Goal: Information Seeking & Learning: Learn about a topic

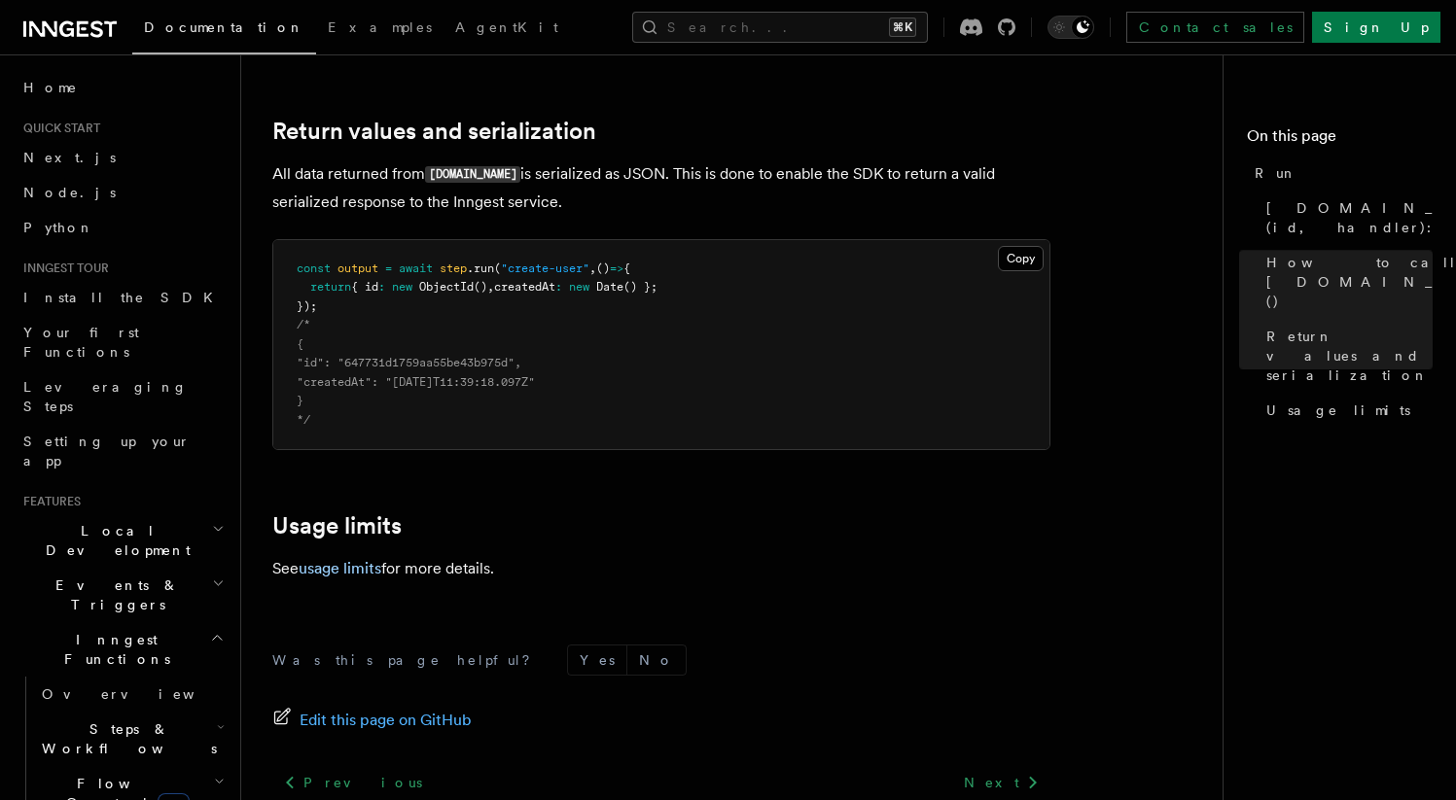
scroll to position [1620, 0]
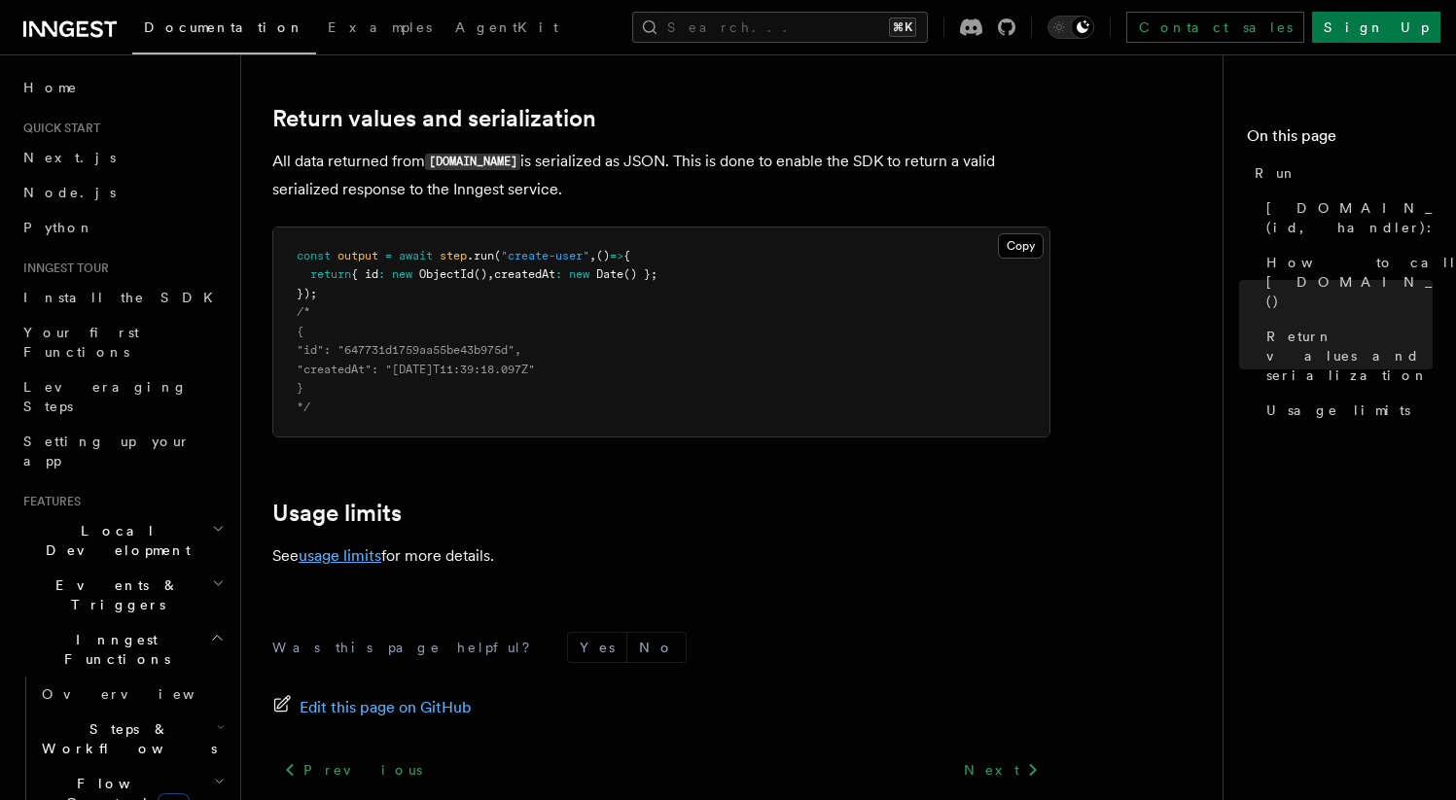
click at [374, 547] on link "usage limits" at bounding box center [340, 556] width 83 height 18
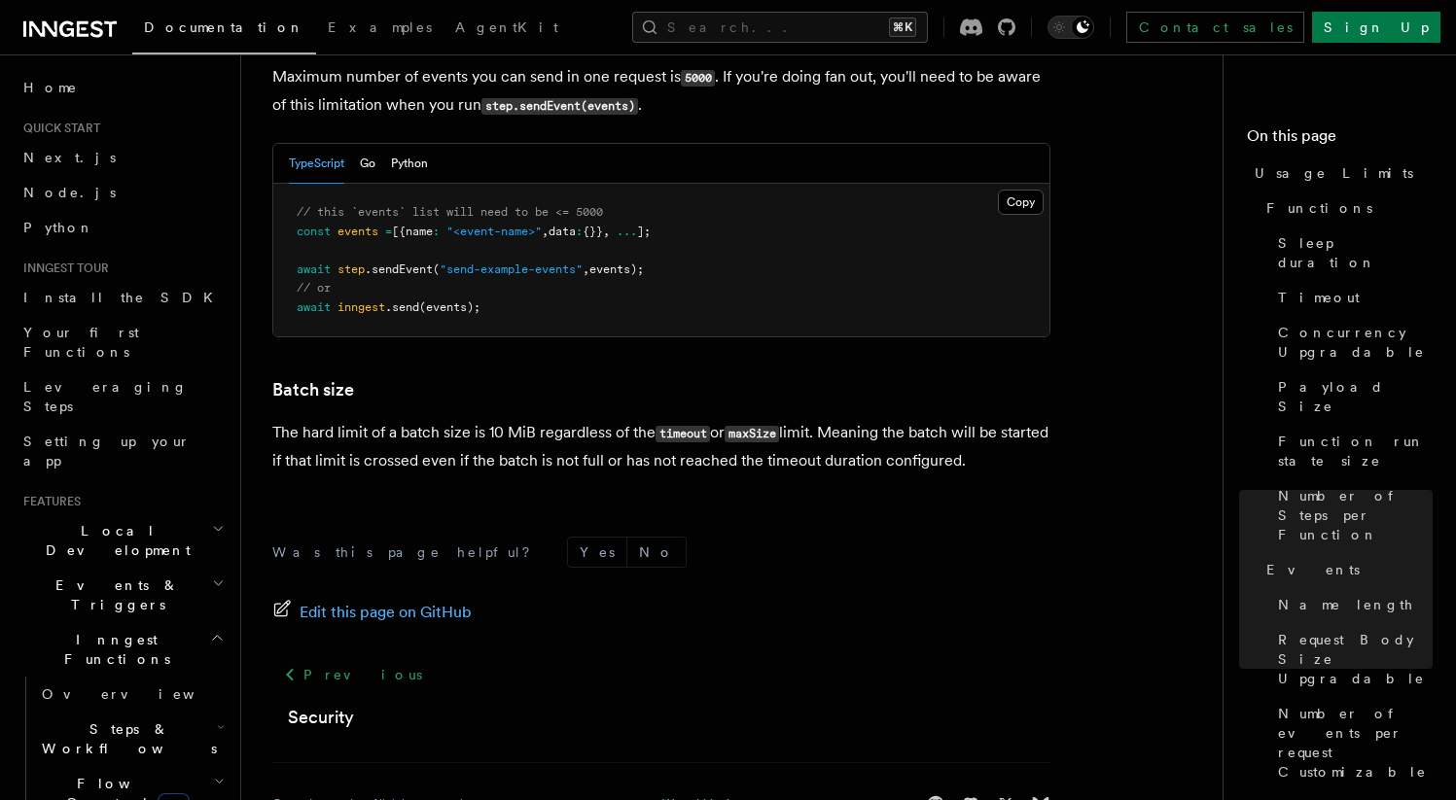
scroll to position [1953, 0]
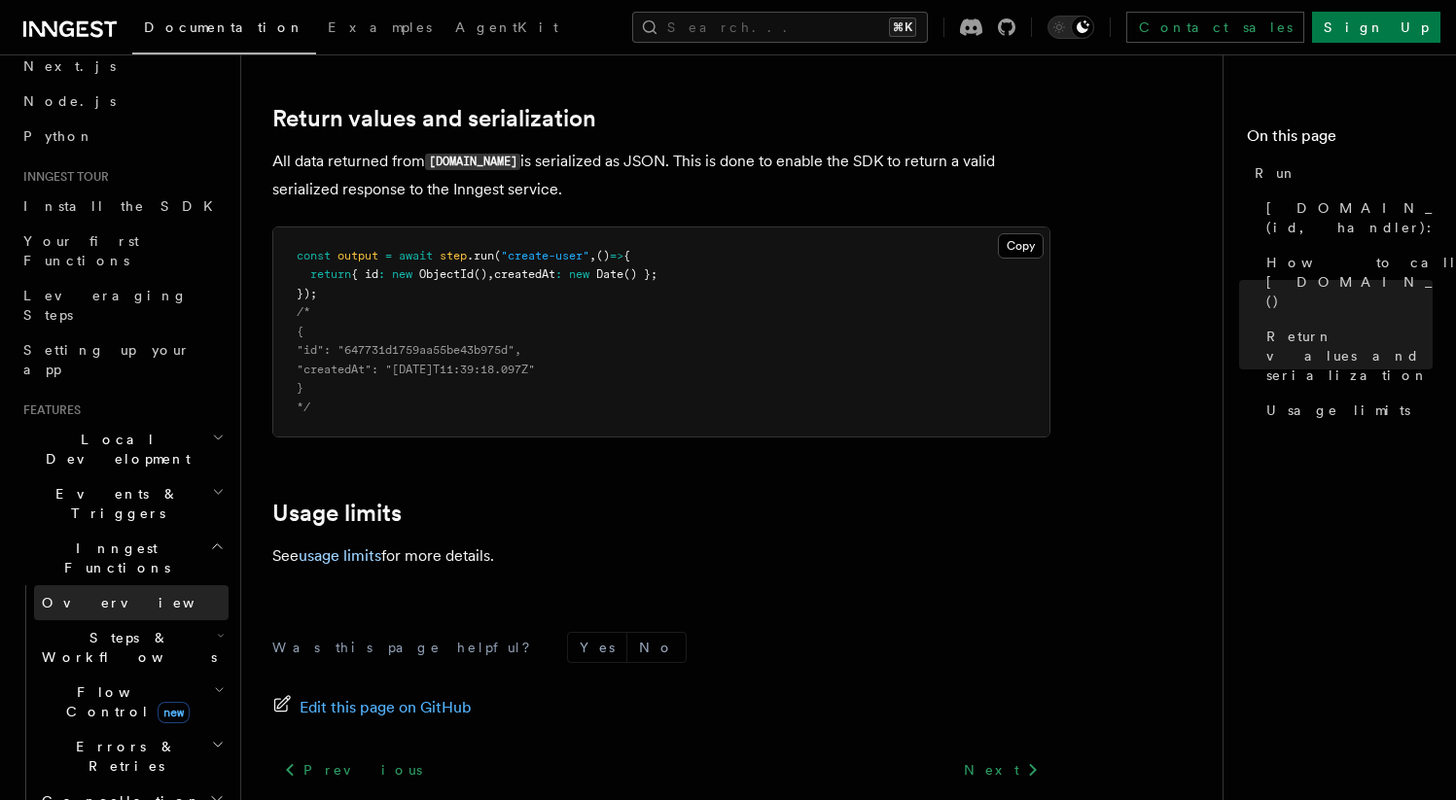
scroll to position [277, 0]
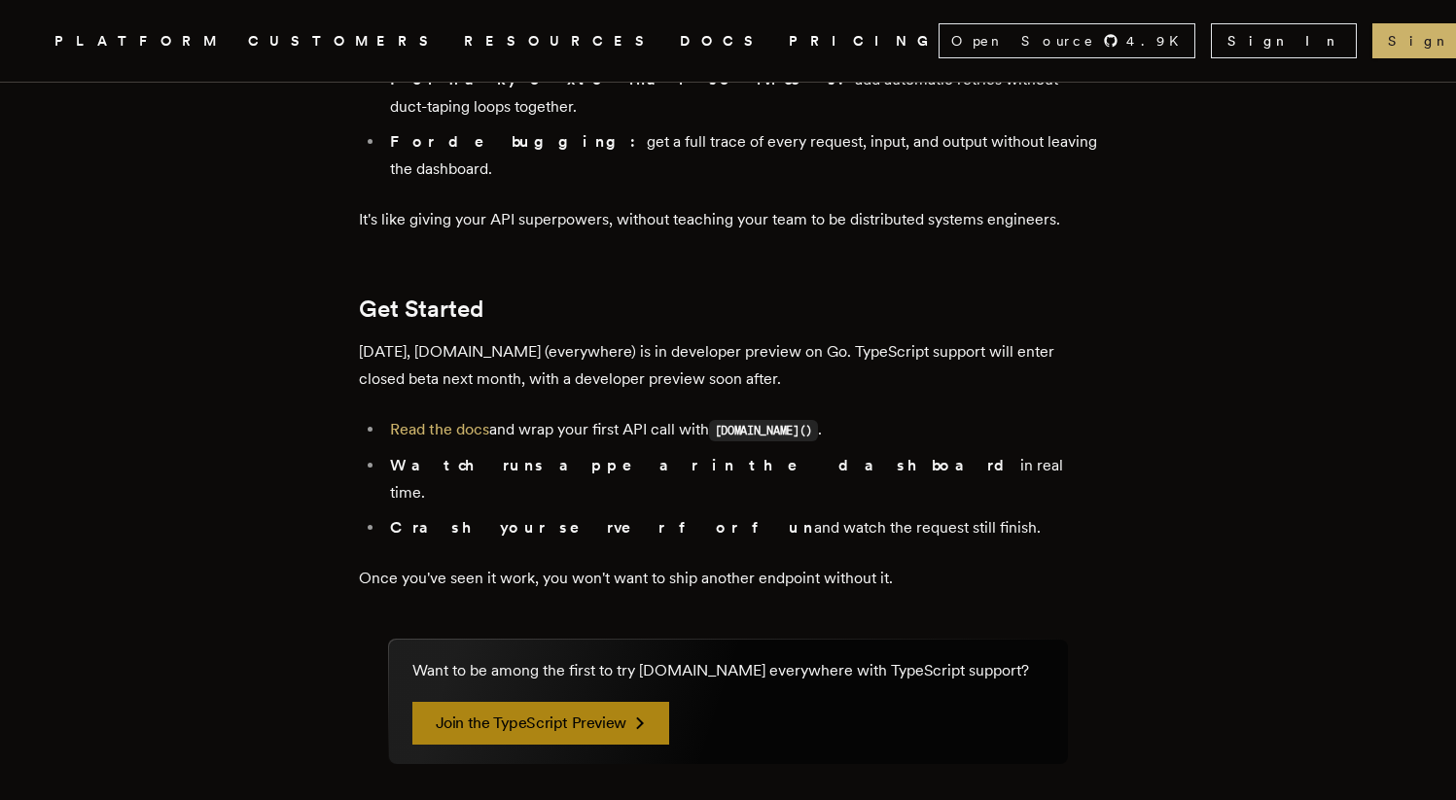
scroll to position [3437, 0]
